Goal: Task Accomplishment & Management: Complete application form

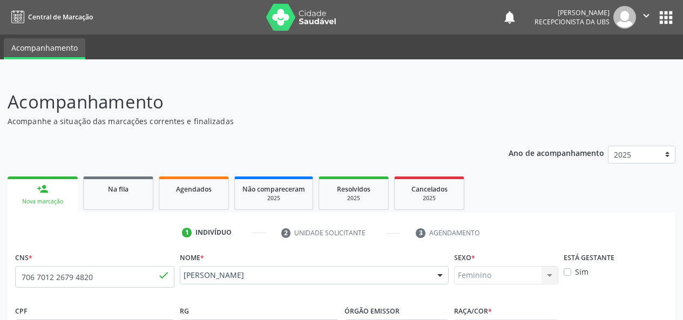
scroll to position [64, 0]
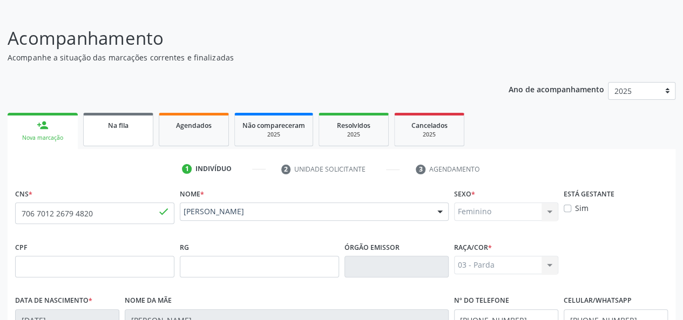
click at [125, 121] on span "Na fila" at bounding box center [118, 125] width 21 height 9
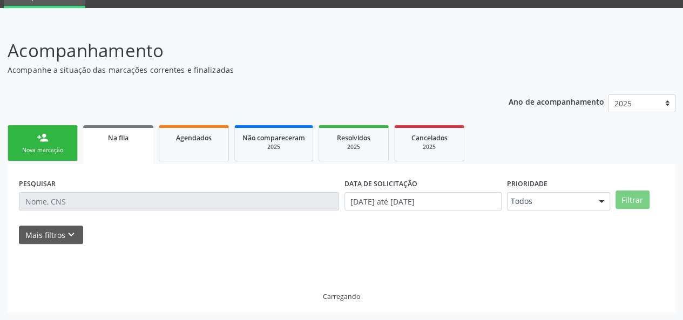
scroll to position [51, 0]
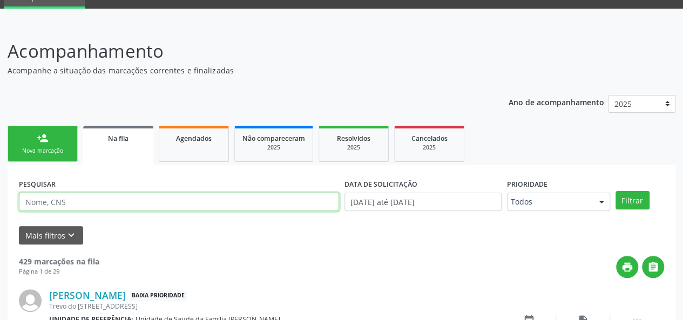
click at [82, 204] on input "text" at bounding box center [179, 202] width 320 height 18
type input "Euzenir"
click at [616, 191] on button "Filtrar" at bounding box center [633, 200] width 34 height 18
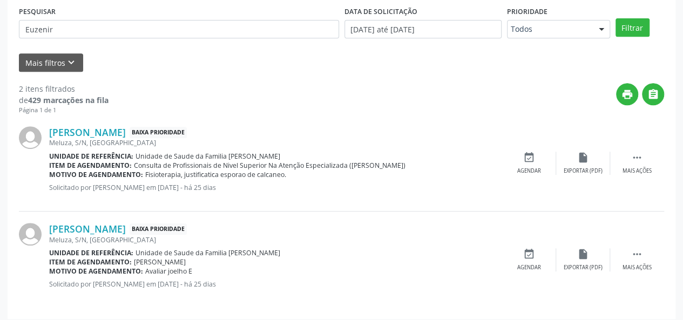
scroll to position [229, 0]
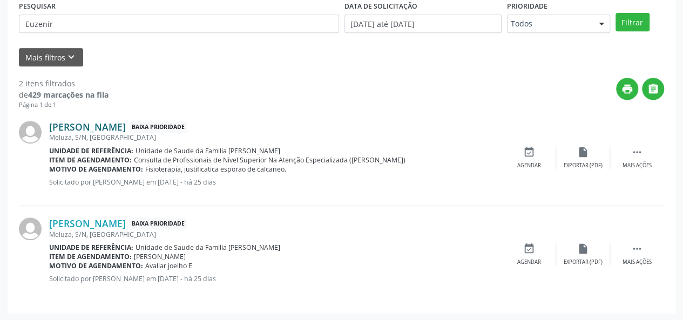
click at [126, 124] on link "[PERSON_NAME]" at bounding box center [87, 127] width 77 height 12
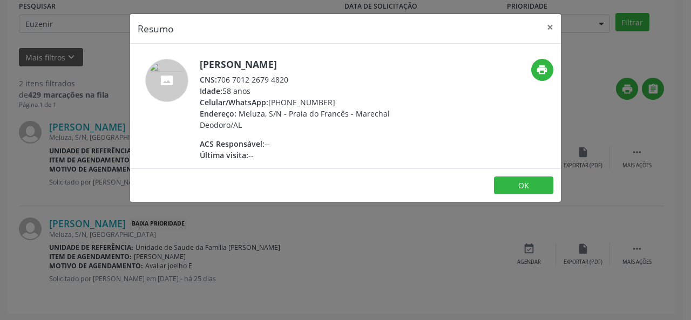
drag, startPoint x: 300, startPoint y: 79, endPoint x: 217, endPoint y: 79, distance: 83.2
click at [217, 79] on div "CNS: 706 7012 2679 4820" at bounding box center [305, 79] width 210 height 11
copy div "706 7012 2679 4820"
click at [556, 25] on button "×" at bounding box center [550, 27] width 22 height 26
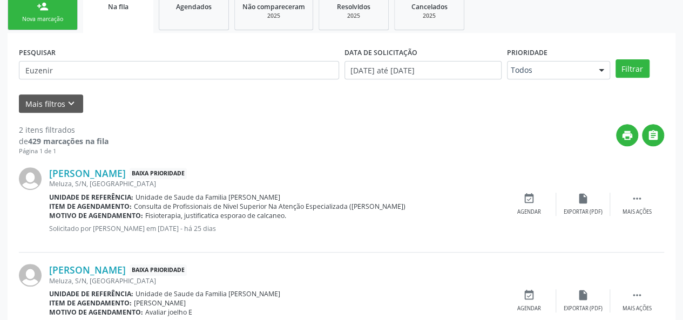
scroll to position [121, 0]
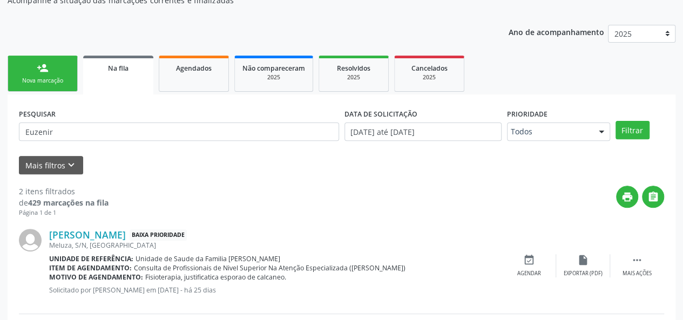
click at [46, 60] on link "person_add Nova marcação" at bounding box center [43, 74] width 70 height 36
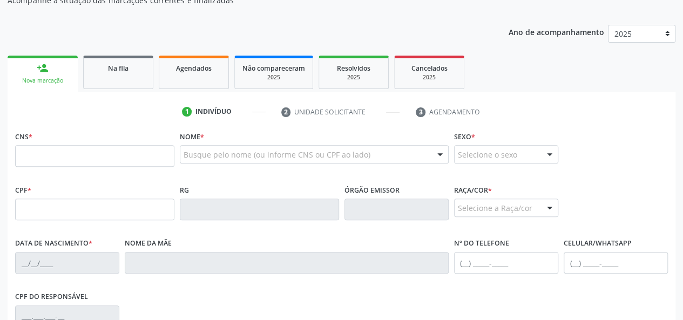
drag, startPoint x: 65, startPoint y: 131, endPoint x: 42, endPoint y: 174, distance: 48.8
click at [42, 174] on div "CNS *" at bounding box center [94, 155] width 165 height 53
click at [48, 157] on input "text" at bounding box center [94, 156] width 159 height 22
paste input "706 7012 2679 4820"
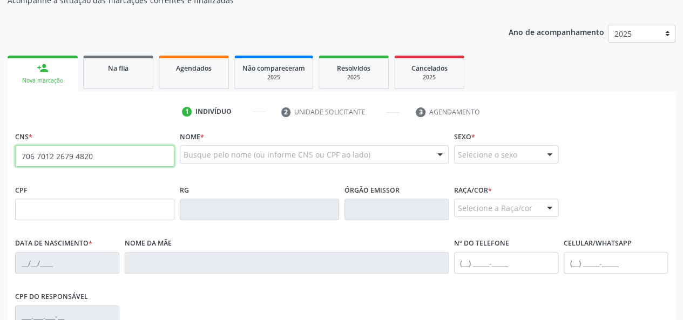
type input "706 7012 2679 4820"
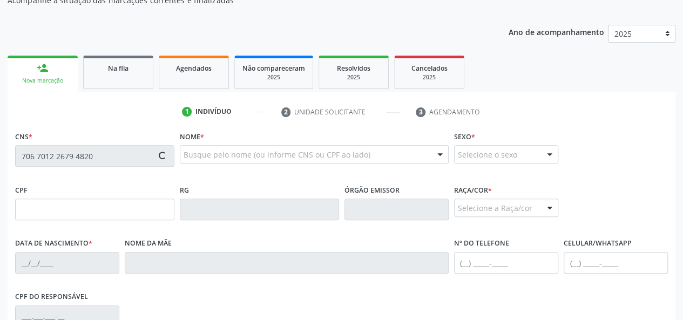
type input "[DATE]"
type input "[PERSON_NAME]"
type input "[PHONE_NUMBER]"
type input "S/N"
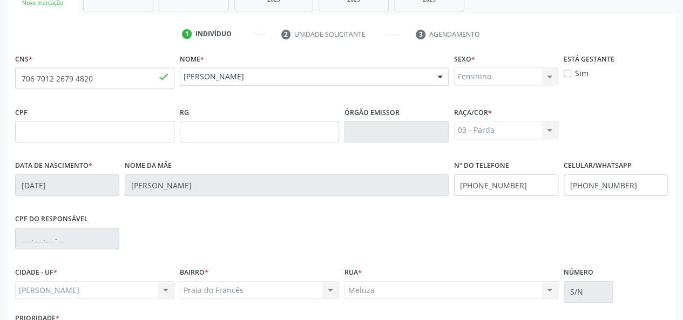
scroll to position [280, 0]
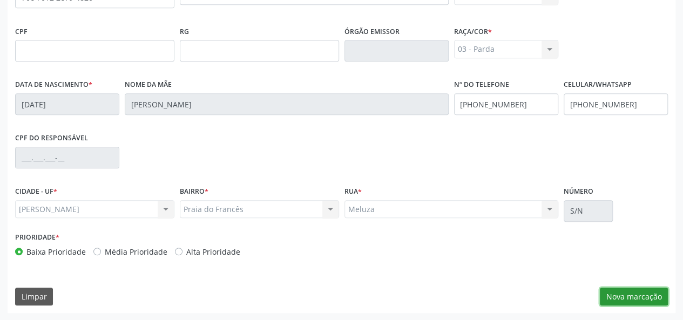
click at [632, 295] on button "Nova marcação" at bounding box center [634, 297] width 68 height 18
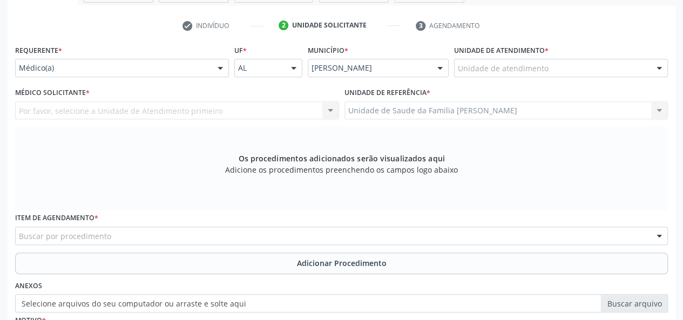
scroll to position [10, 0]
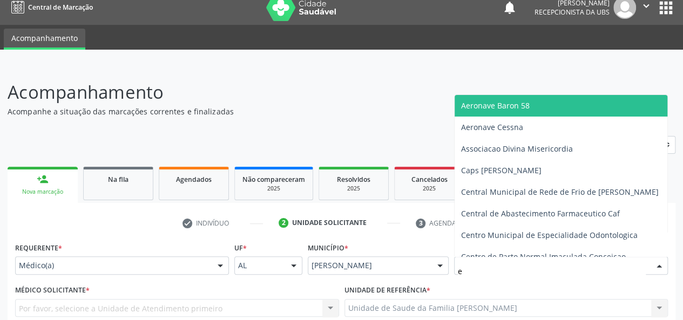
type input "es"
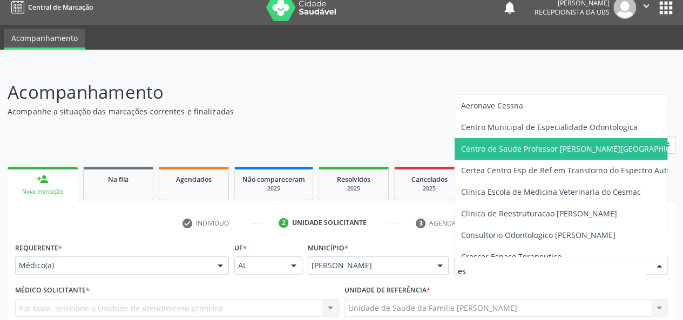
click at [568, 154] on span "Centro de Saude Professor [PERSON_NAME][GEOGRAPHIC_DATA]" at bounding box center [589, 149] width 269 height 22
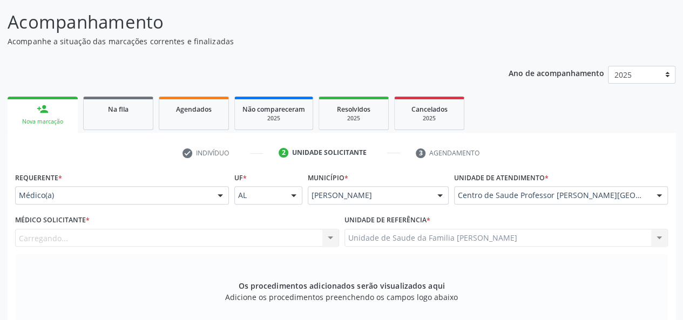
scroll to position [172, 0]
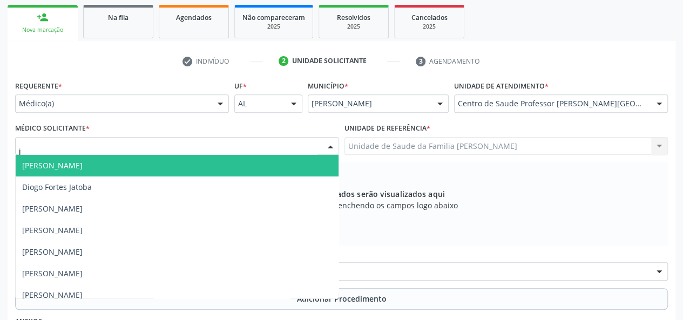
type input "ju"
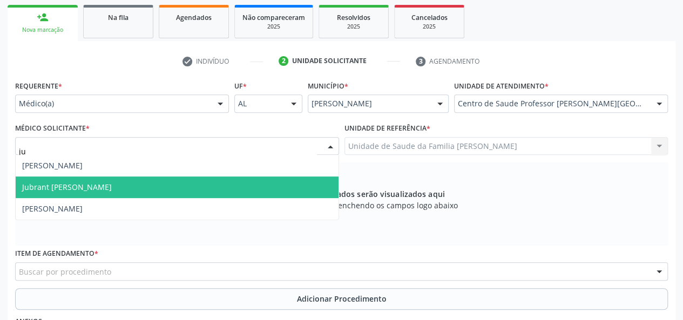
click at [50, 179] on span "Jubrant [PERSON_NAME]" at bounding box center [177, 188] width 323 height 22
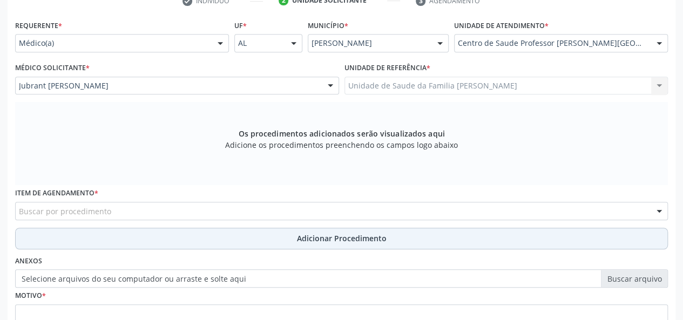
scroll to position [280, 0]
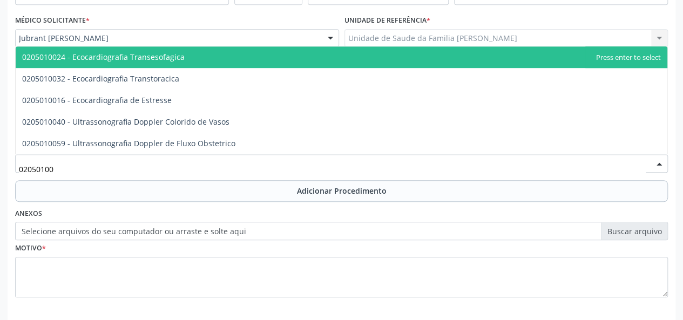
type input "020501004"
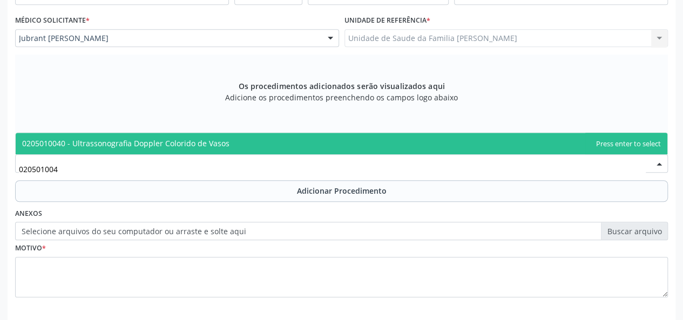
click at [90, 144] on span "0205010040 - Ultrassonografia Doppler Colorido de Vasos" at bounding box center [125, 143] width 207 height 10
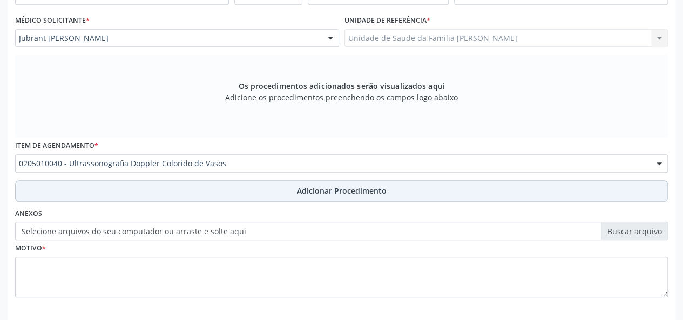
click at [372, 189] on span "Adicionar Procedimento" at bounding box center [342, 190] width 90 height 11
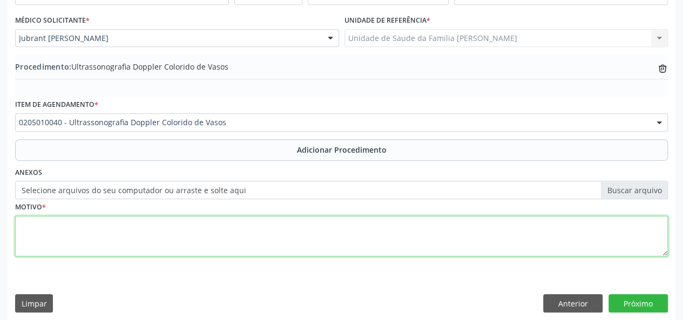
click at [37, 225] on textarea at bounding box center [341, 236] width 653 height 41
type textarea "Varizes"
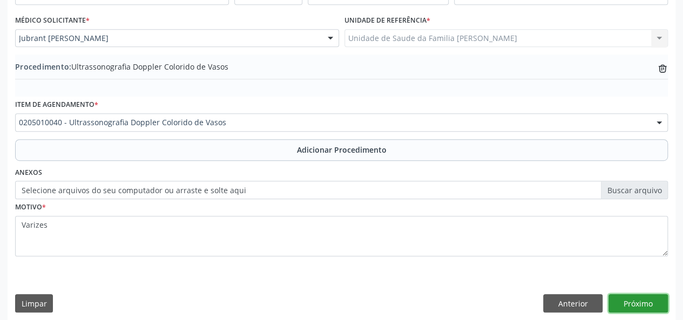
click at [647, 304] on button "Próximo" at bounding box center [638, 303] width 59 height 18
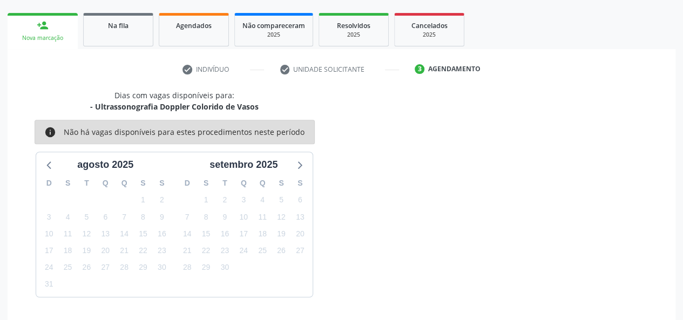
scroll to position [195, 0]
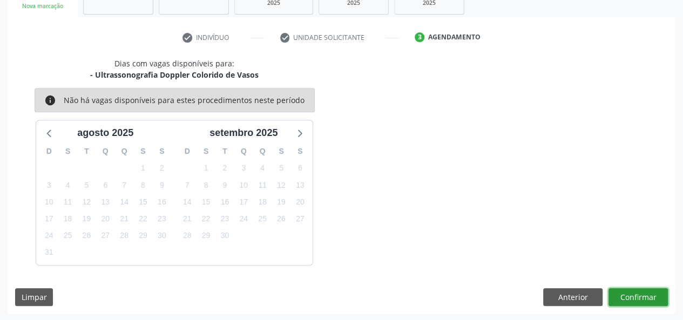
click at [638, 302] on button "Confirmar" at bounding box center [638, 297] width 59 height 18
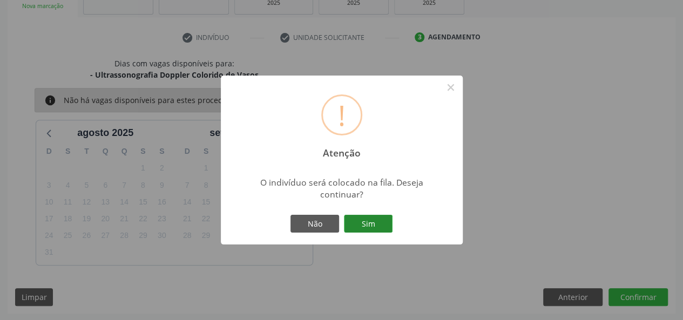
click at [373, 222] on button "Sim" at bounding box center [368, 224] width 49 height 18
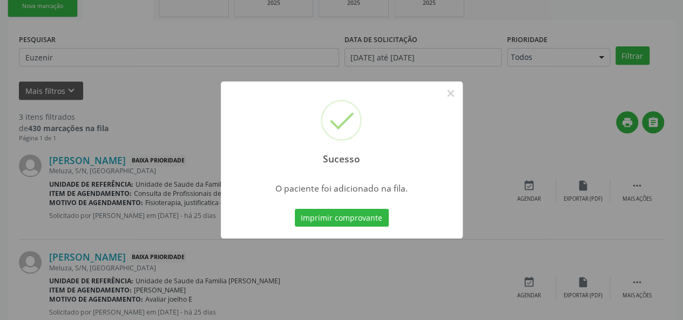
scroll to position [51, 0]
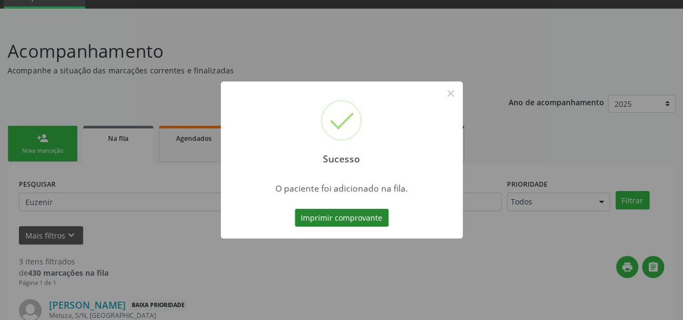
click at [374, 221] on button "Imprimir comprovante" at bounding box center [342, 218] width 94 height 18
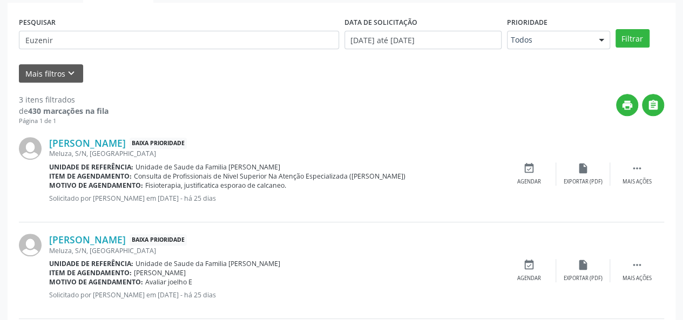
scroll to position [105, 0]
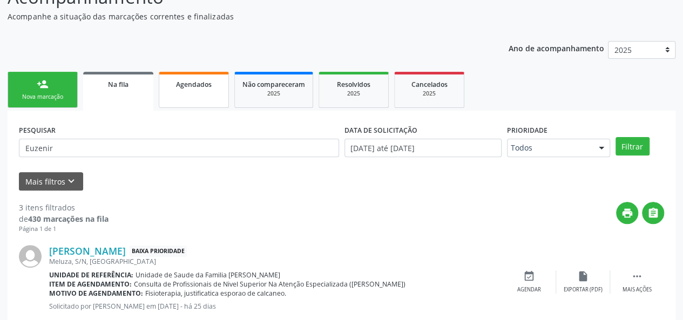
click at [179, 87] on span "Agendados" at bounding box center [194, 84] width 36 height 9
select select "7"
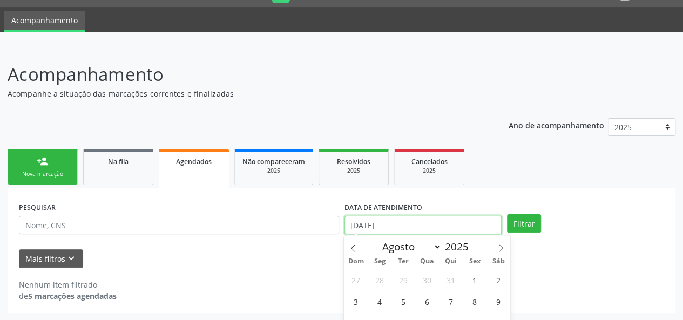
scroll to position [95, 0]
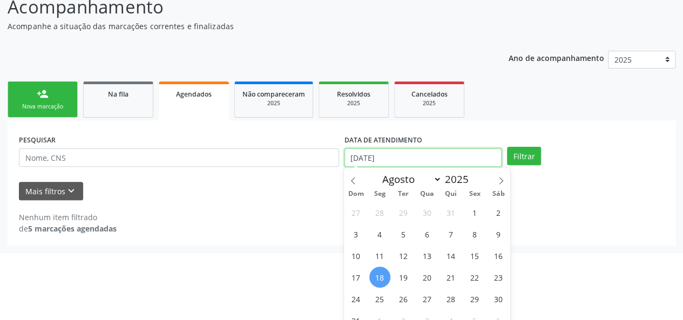
click at [416, 221] on body "Central de Marcação notifications [PERSON_NAME] Recepcionista da UBS  Configur…" at bounding box center [341, 65] width 683 height 320
click at [472, 209] on span "1" at bounding box center [474, 212] width 21 height 21
type input "[DATE]"
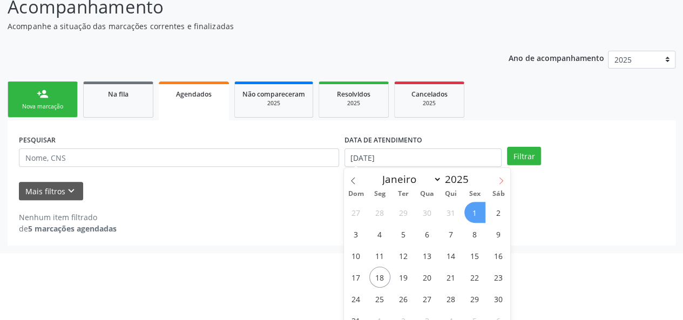
click at [497, 181] on icon at bounding box center [501, 181] width 8 height 8
select select "8"
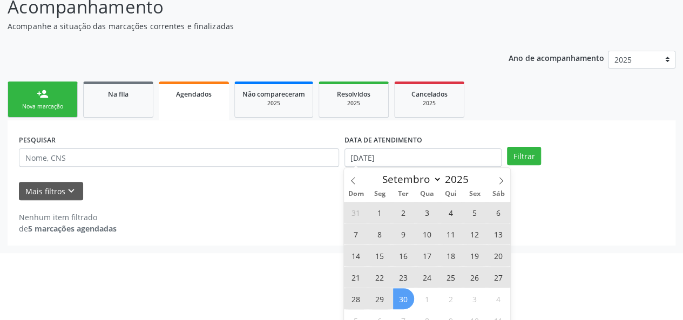
click at [405, 299] on span "30" at bounding box center [403, 298] width 21 height 21
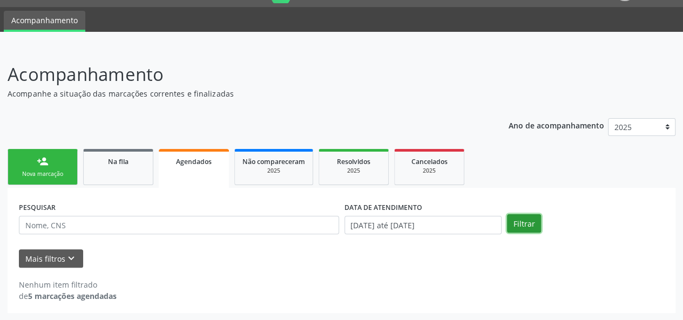
click at [518, 220] on button "Filtrar" at bounding box center [524, 223] width 34 height 18
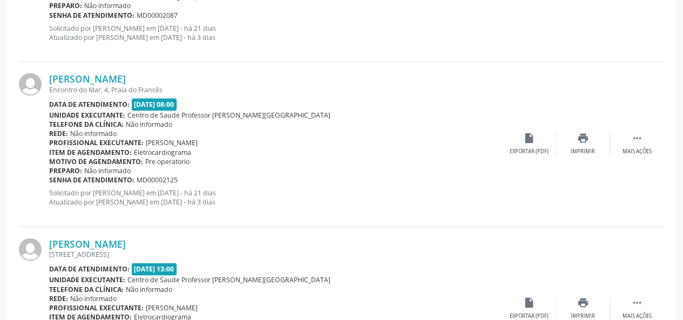
scroll to position [602, 0]
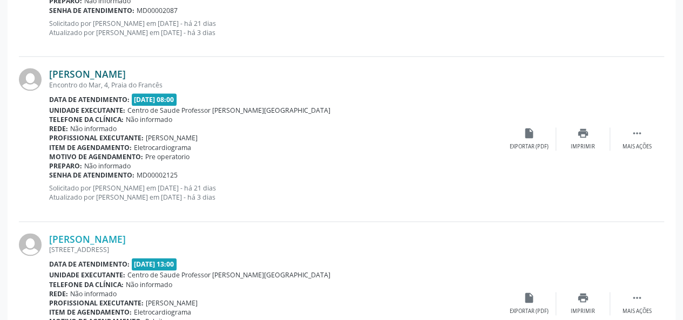
click at [99, 72] on link "[PERSON_NAME]" at bounding box center [87, 74] width 77 height 12
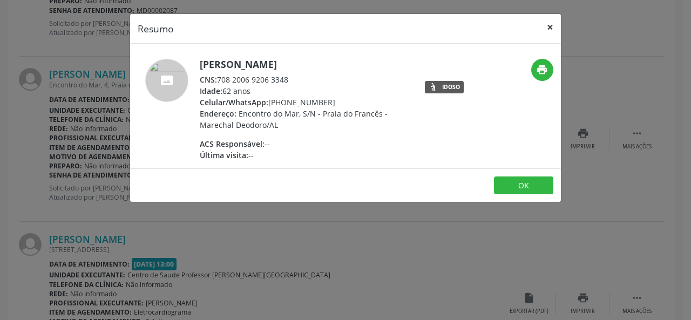
click at [549, 22] on button "×" at bounding box center [550, 27] width 22 height 26
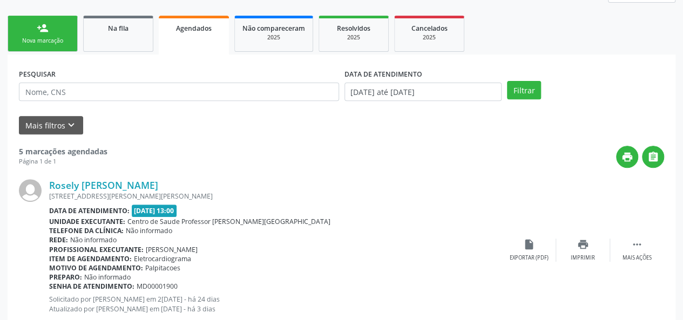
scroll to position [0, 0]
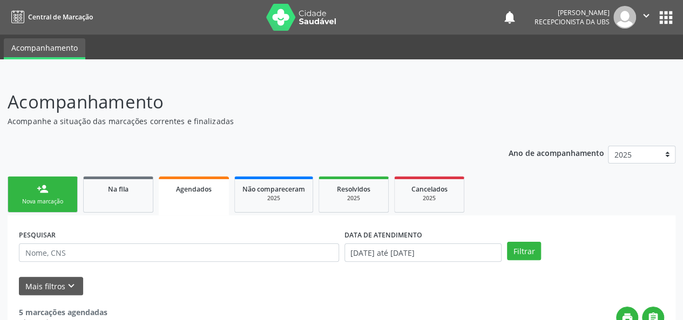
click at [647, 16] on icon "" at bounding box center [646, 16] width 12 height 12
click at [610, 61] on link "Sair" at bounding box center [619, 65] width 75 height 15
